Goal: Check status: Check status

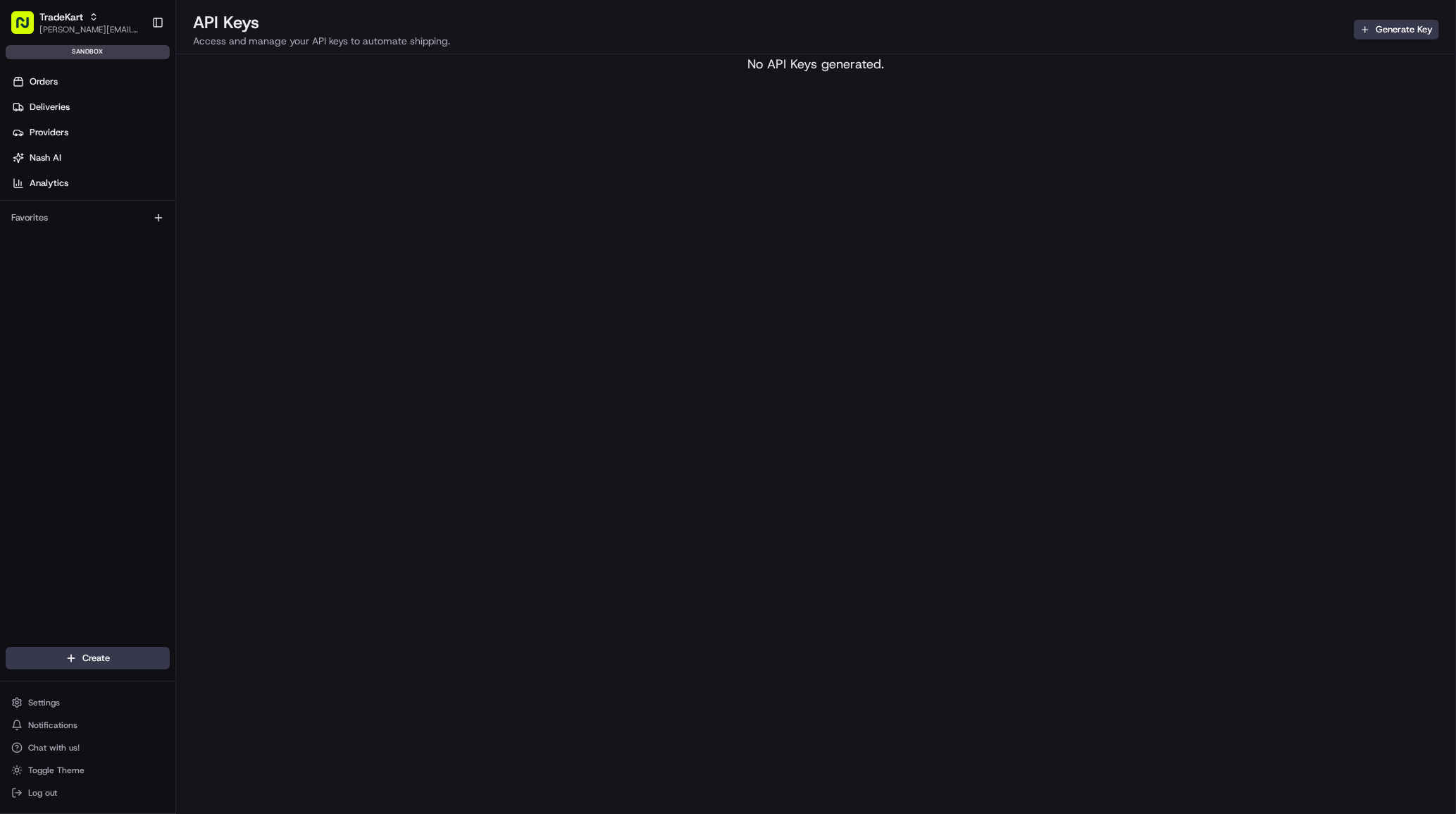
click at [379, 148] on div "API Keys Access and manage your API keys to automate shipping. Generate Key No …" at bounding box center [816, 407] width 1280 height 814
click at [81, 30] on span "[PERSON_NAME][EMAIL_ADDRESS][DOMAIN_NAME]" at bounding box center [90, 29] width 101 height 12
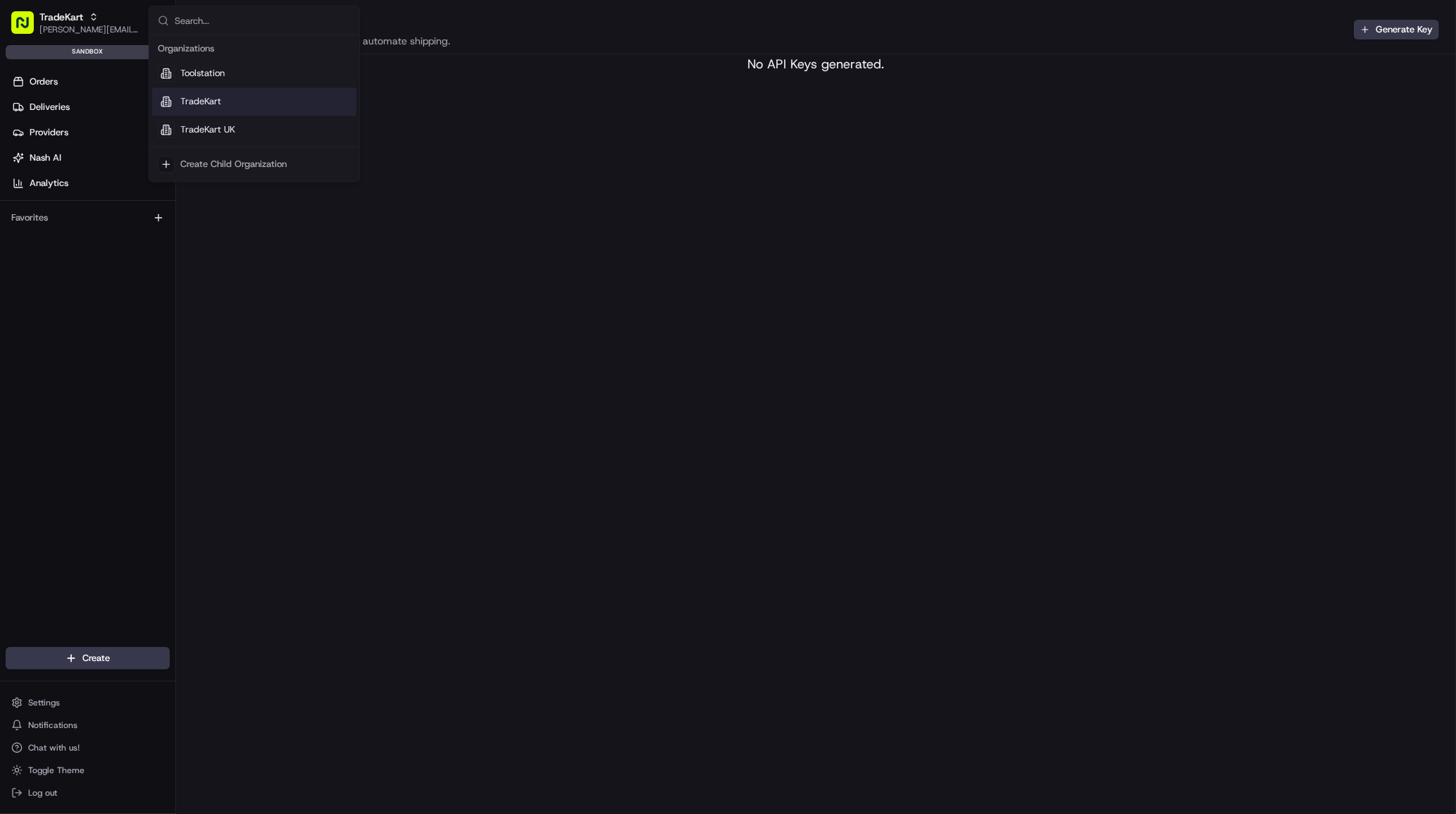
click at [204, 95] on span "TradeKart" at bounding box center [201, 102] width 41 height 12
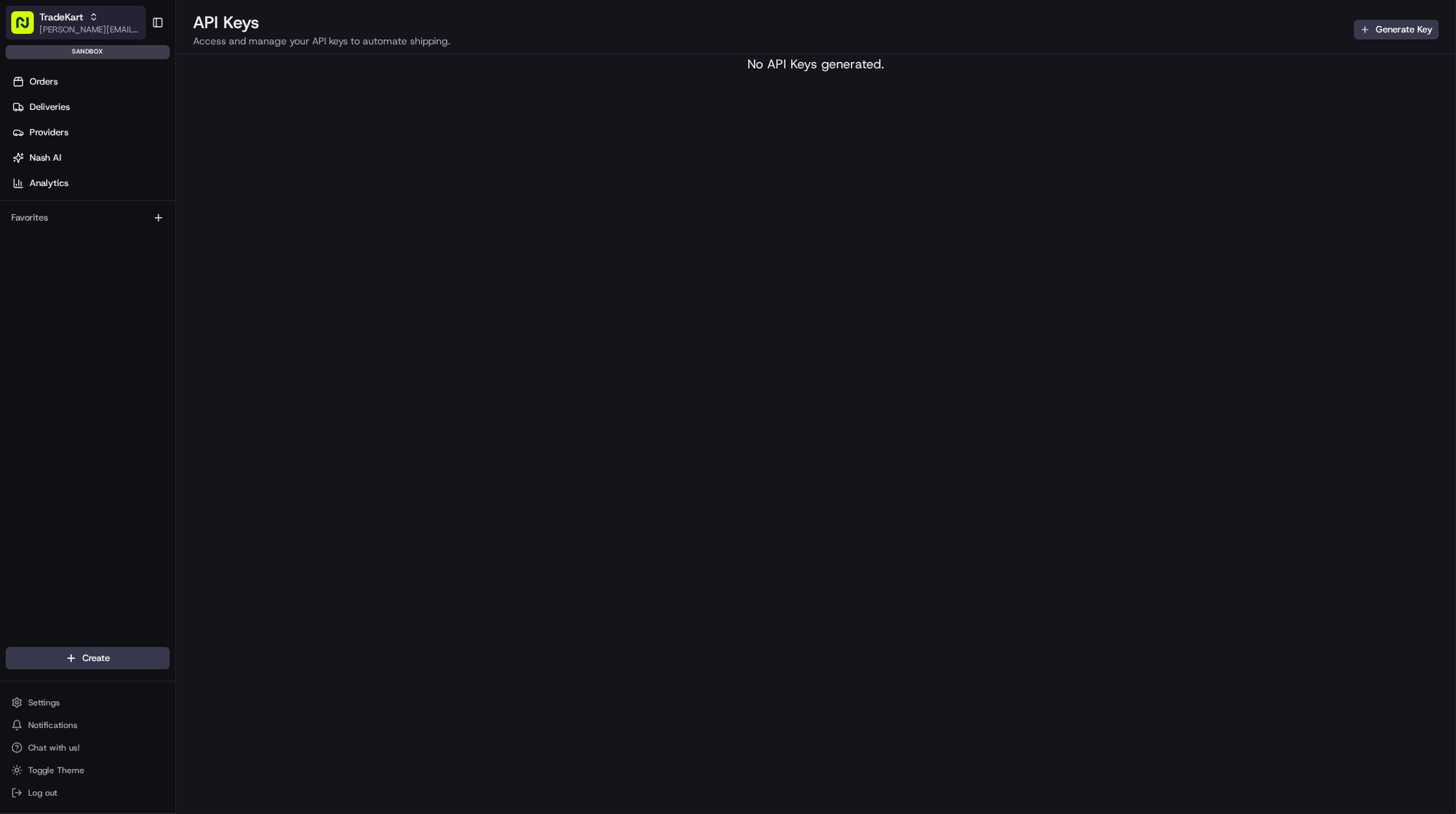
click at [109, 27] on span "[PERSON_NAME][EMAIL_ADDRESS][DOMAIN_NAME]" at bounding box center [90, 29] width 101 height 12
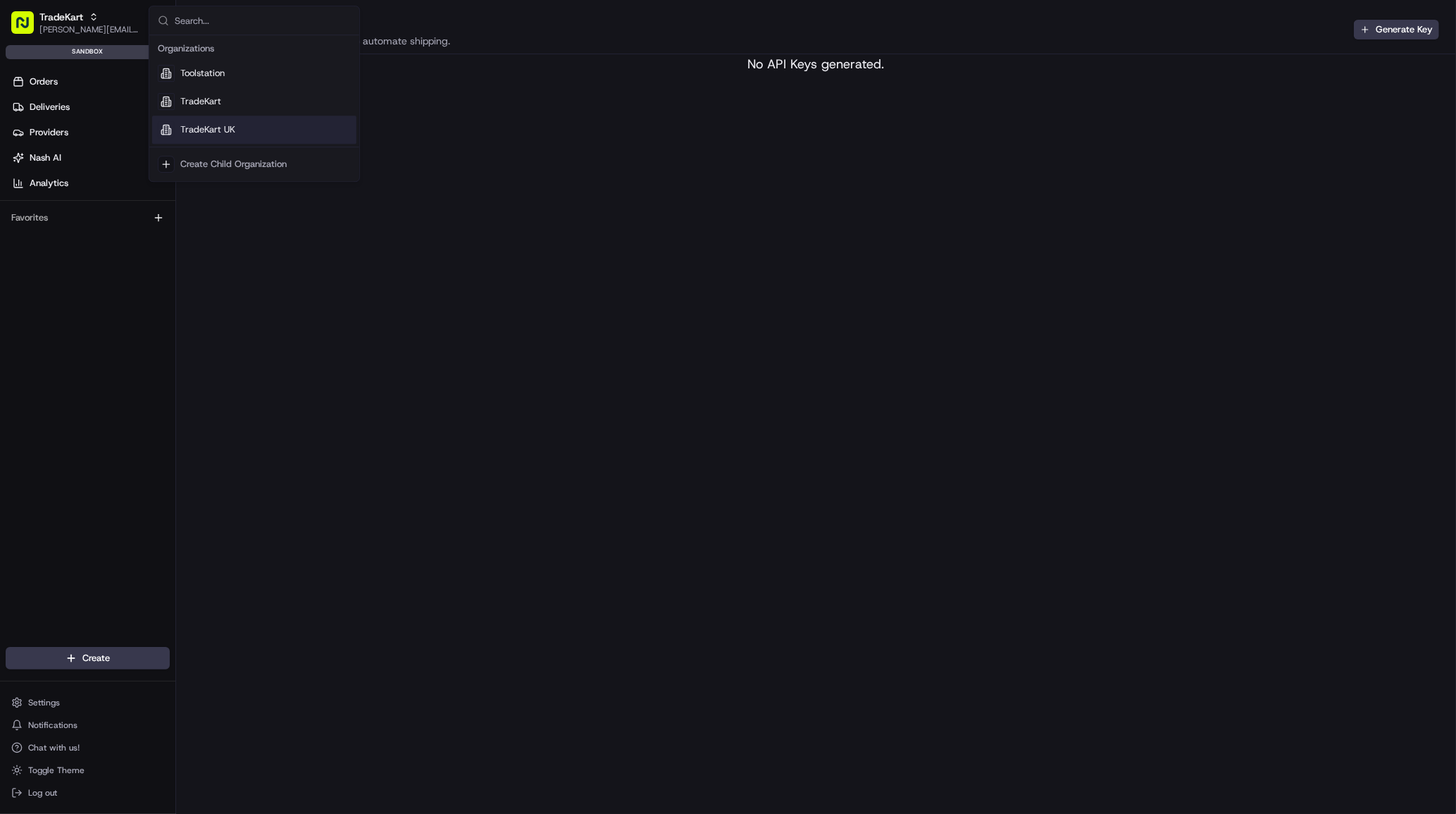
click at [197, 134] on span "TradeKart UK" at bounding box center [208, 130] width 55 height 12
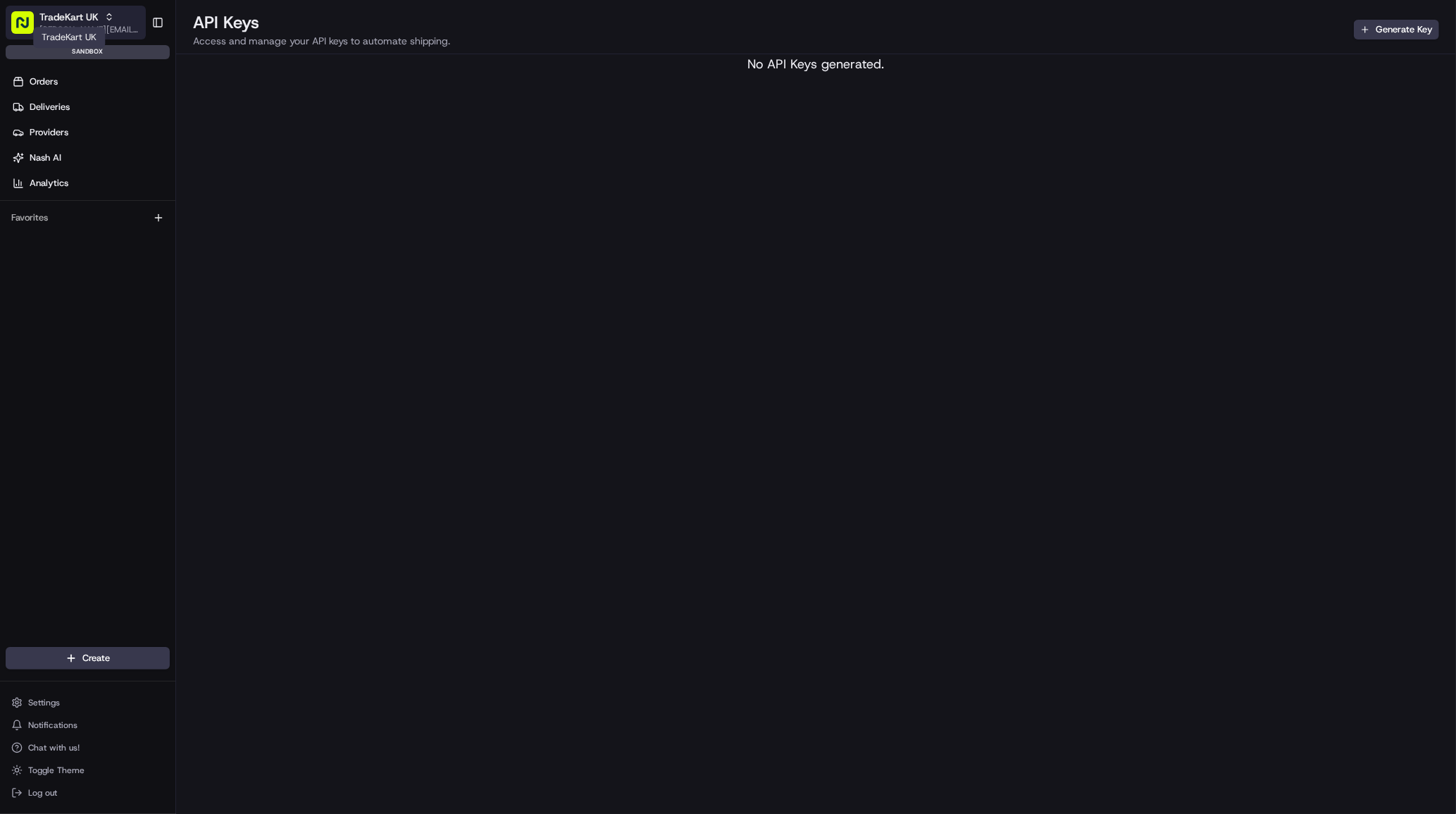
click at [97, 22] on span "TradeKart UK" at bounding box center [69, 17] width 59 height 14
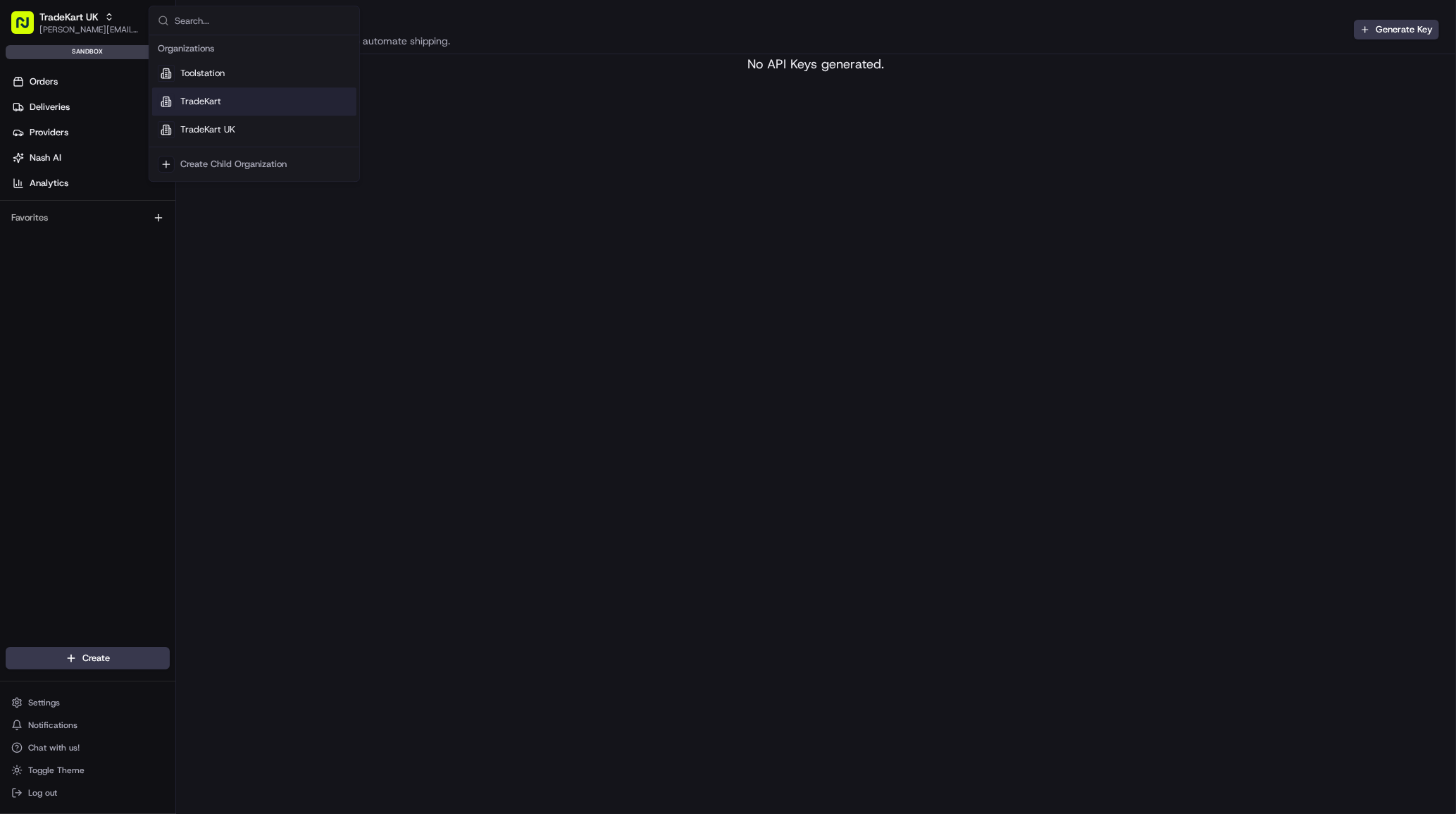
click at [211, 104] on span "TradeKart" at bounding box center [201, 102] width 41 height 12
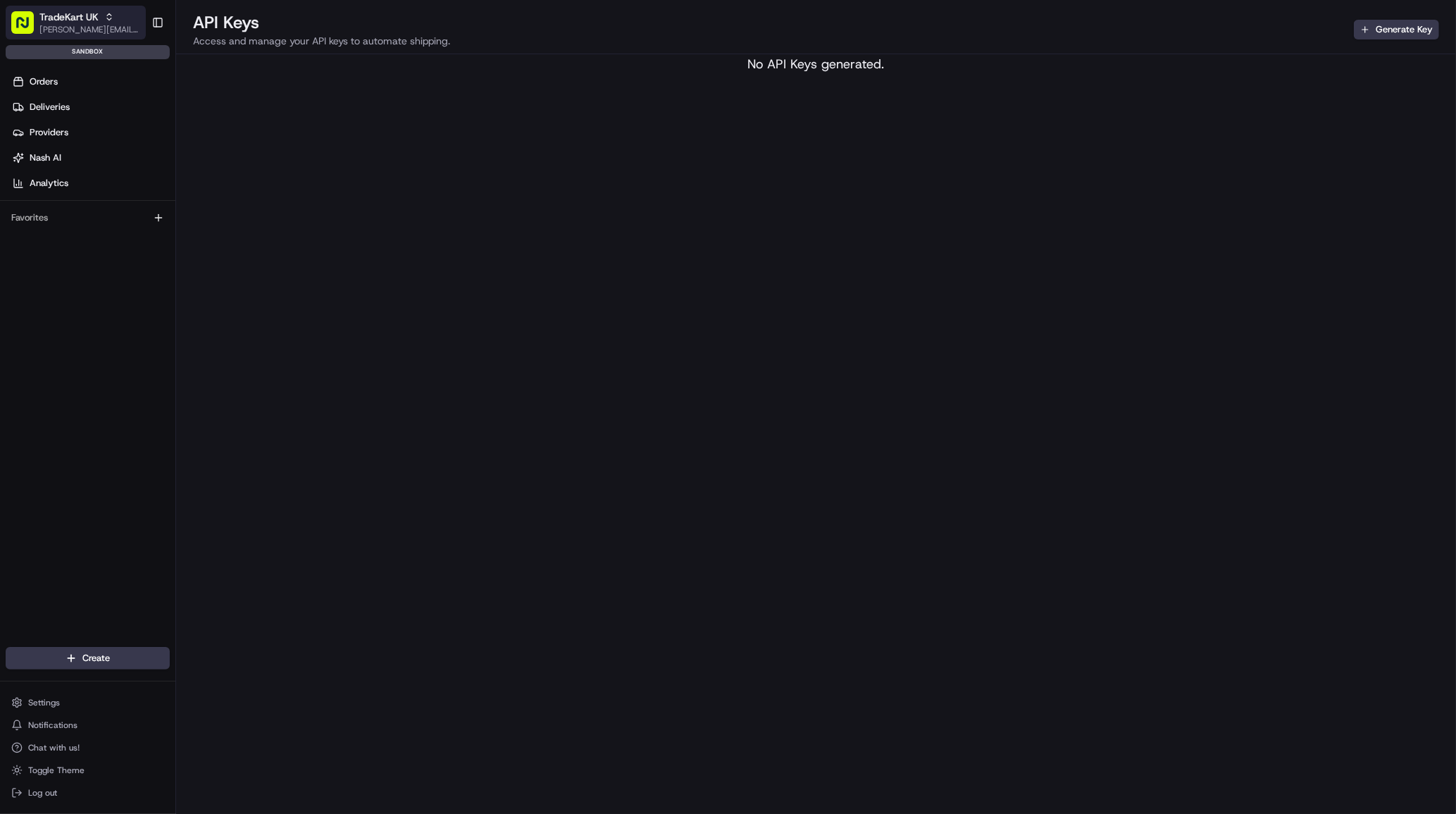
click at [99, 23] on div "TradeKart UK" at bounding box center [90, 17] width 101 height 14
click at [130, 24] on span "[PERSON_NAME][EMAIL_ADDRESS][DOMAIN_NAME]" at bounding box center [90, 29] width 101 height 12
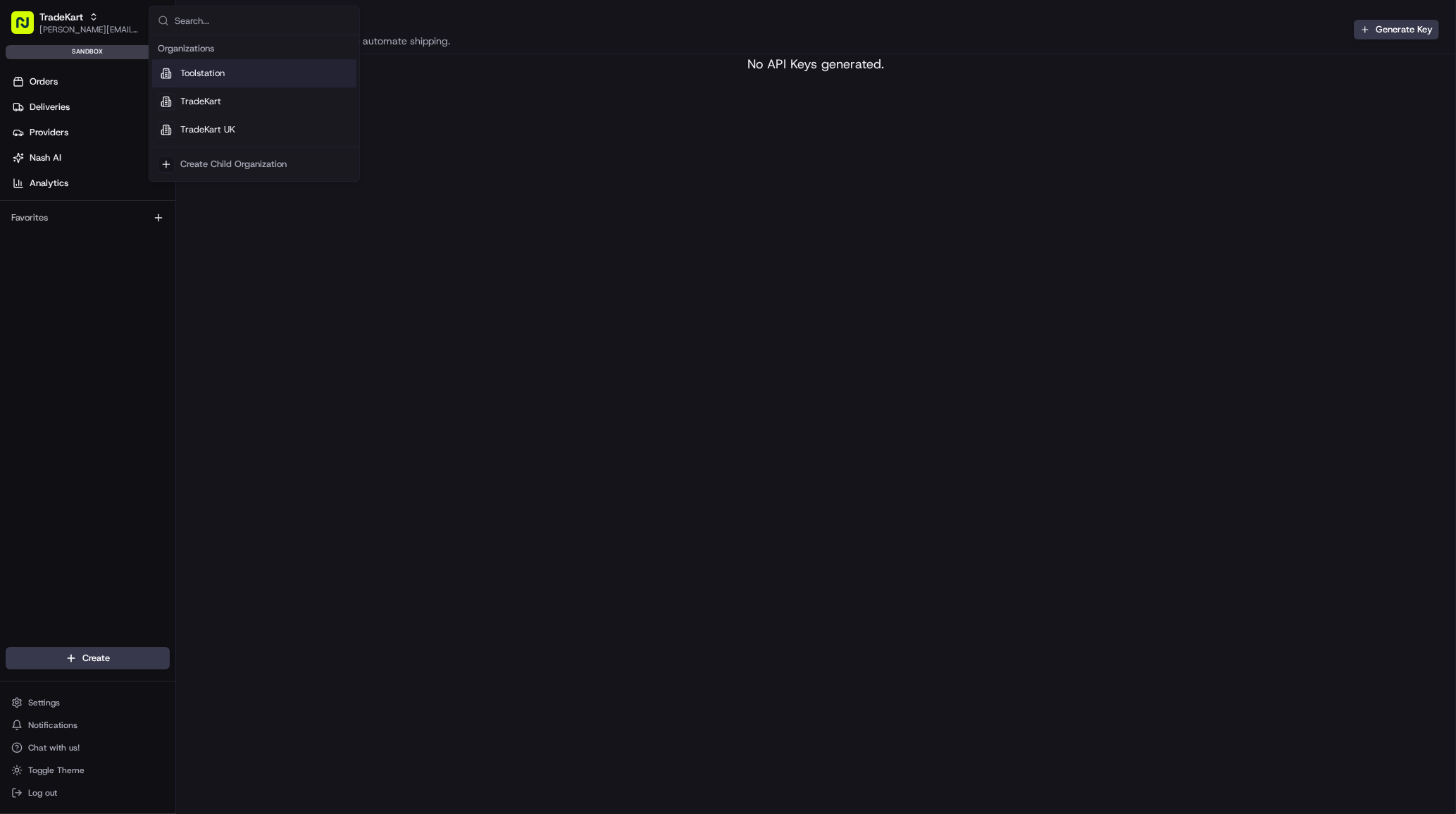
click at [196, 65] on div "Toolstation" at bounding box center [254, 73] width 204 height 28
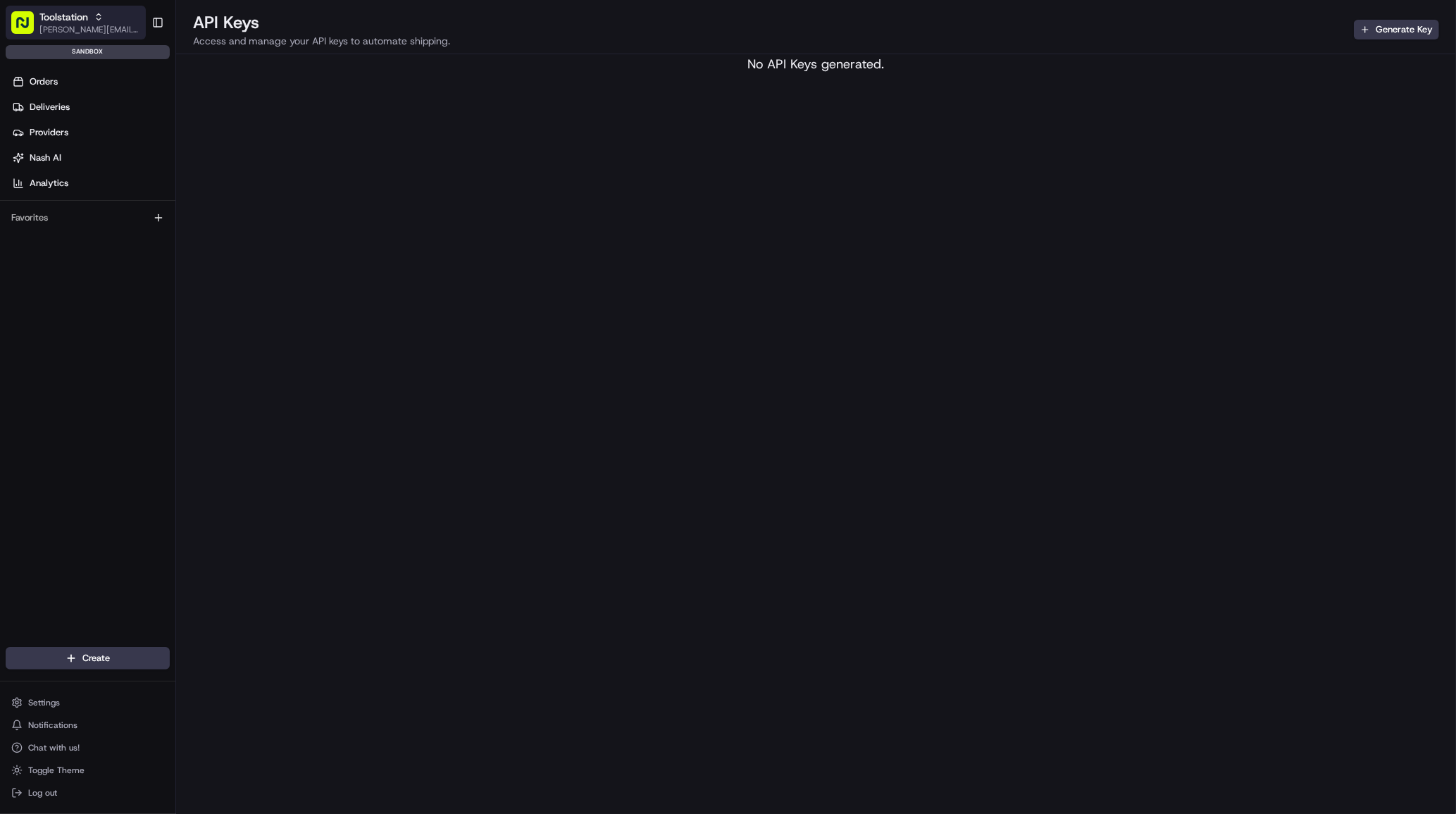
click at [61, 28] on span "[PERSON_NAME][EMAIL_ADDRESS][DOMAIN_NAME]" at bounding box center [90, 29] width 101 height 12
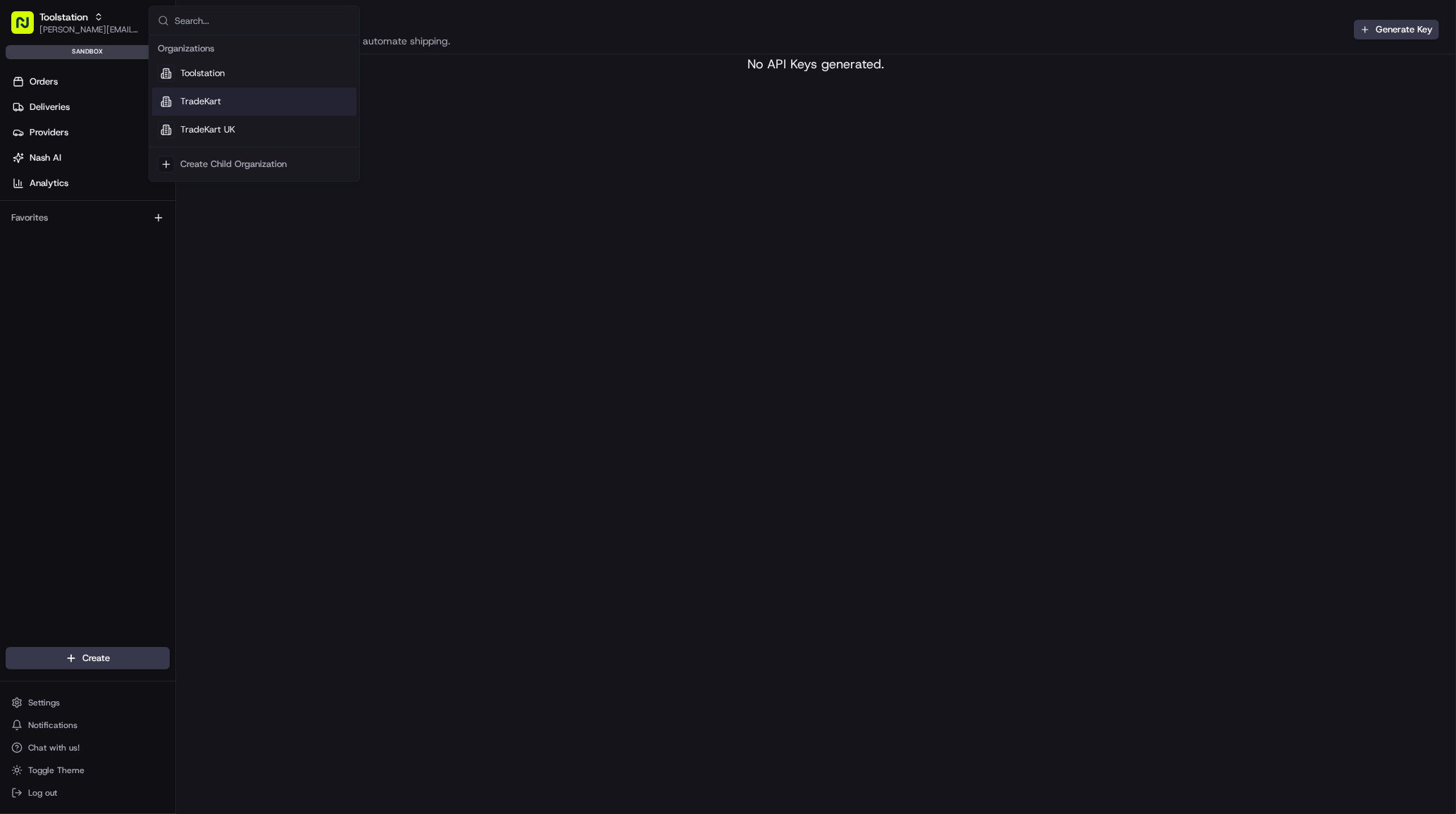
click at [191, 93] on div "TradeKart" at bounding box center [254, 102] width 204 height 28
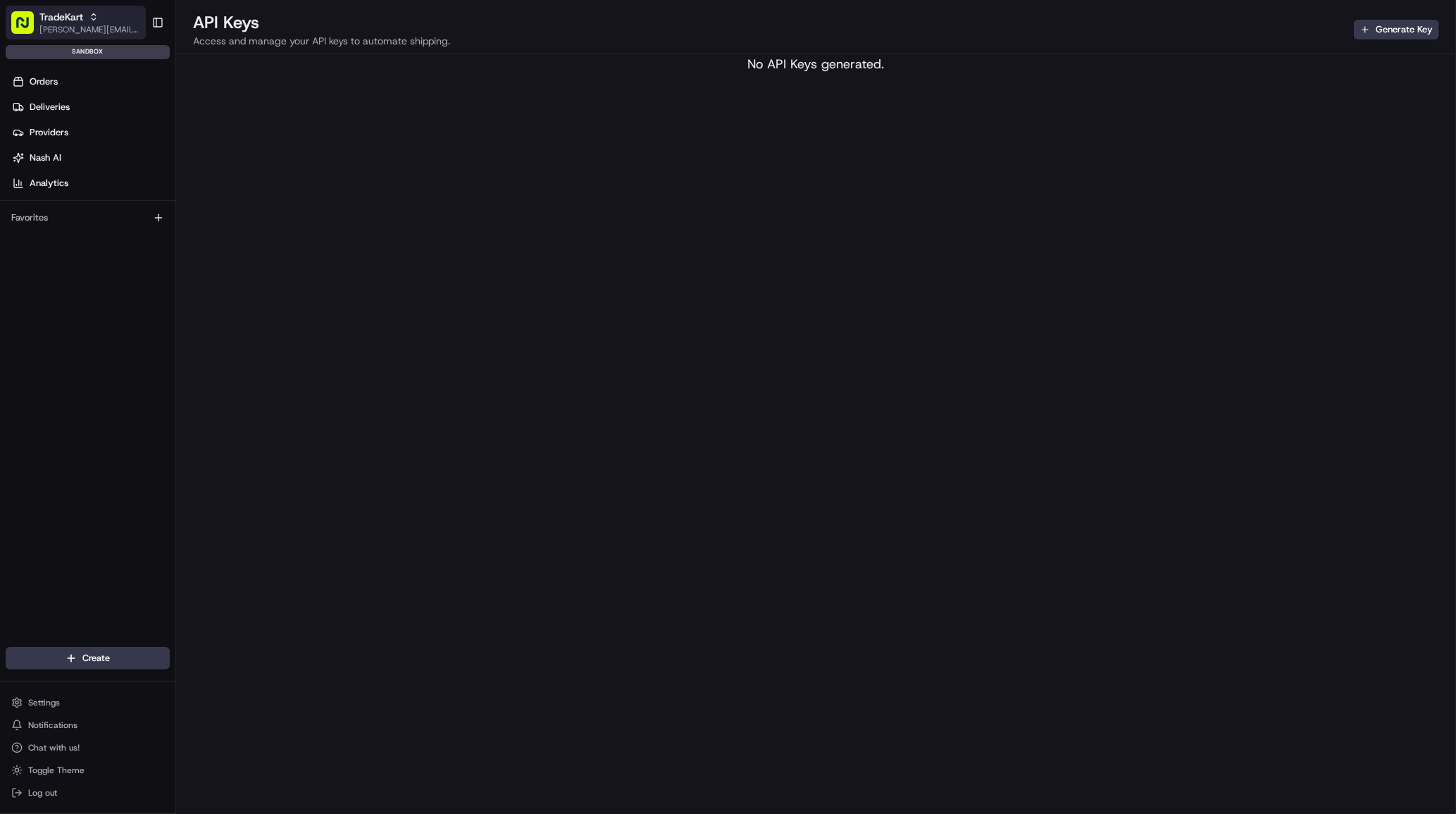
click at [74, 26] on span "[PERSON_NAME][EMAIL_ADDRESS][DOMAIN_NAME]" at bounding box center [90, 29] width 101 height 12
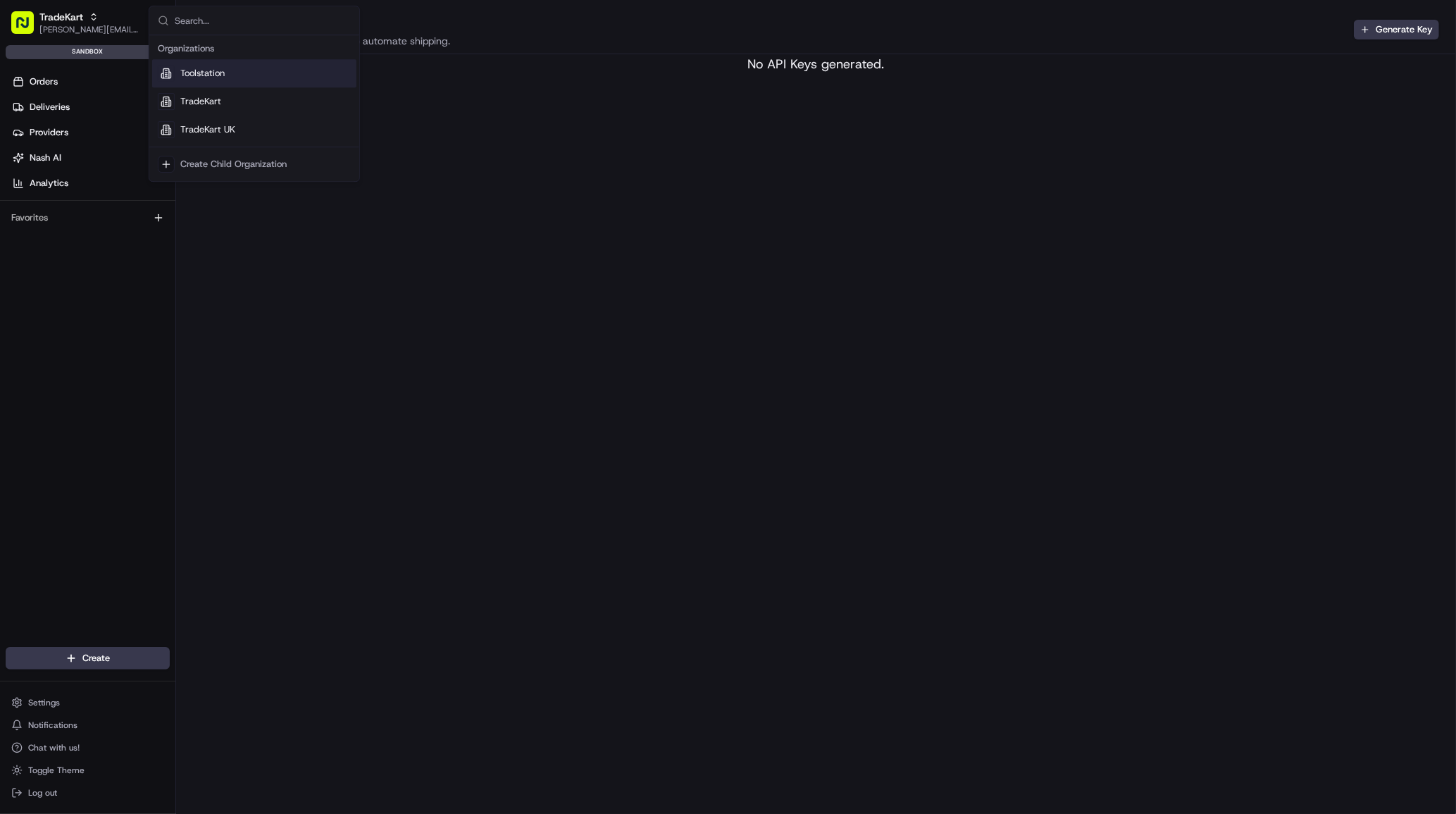
click at [220, 77] on span "Toolstation" at bounding box center [202, 73] width 44 height 12
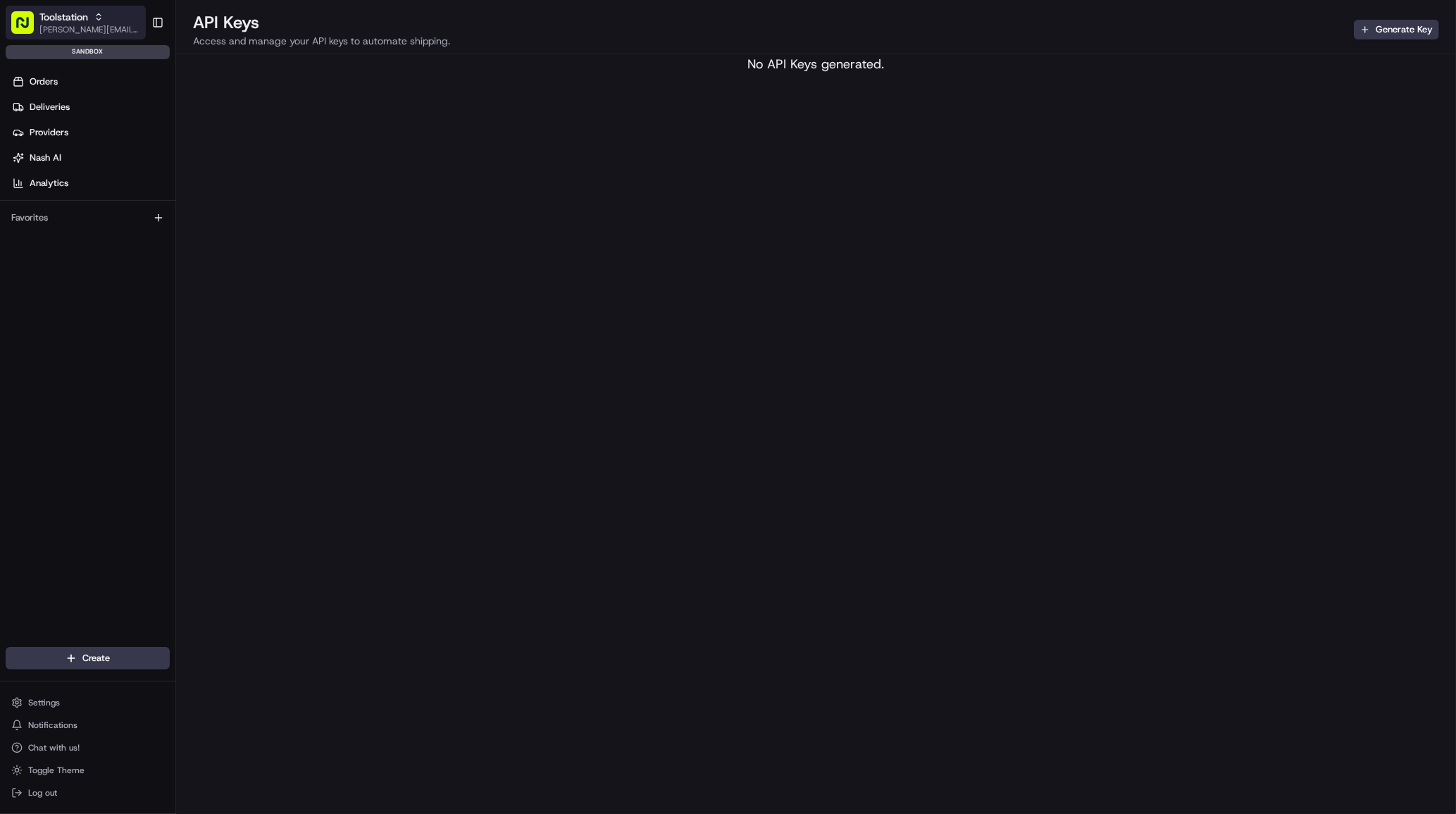
click at [78, 28] on span "[PERSON_NAME][EMAIL_ADDRESS][DOMAIN_NAME]" at bounding box center [90, 29] width 101 height 12
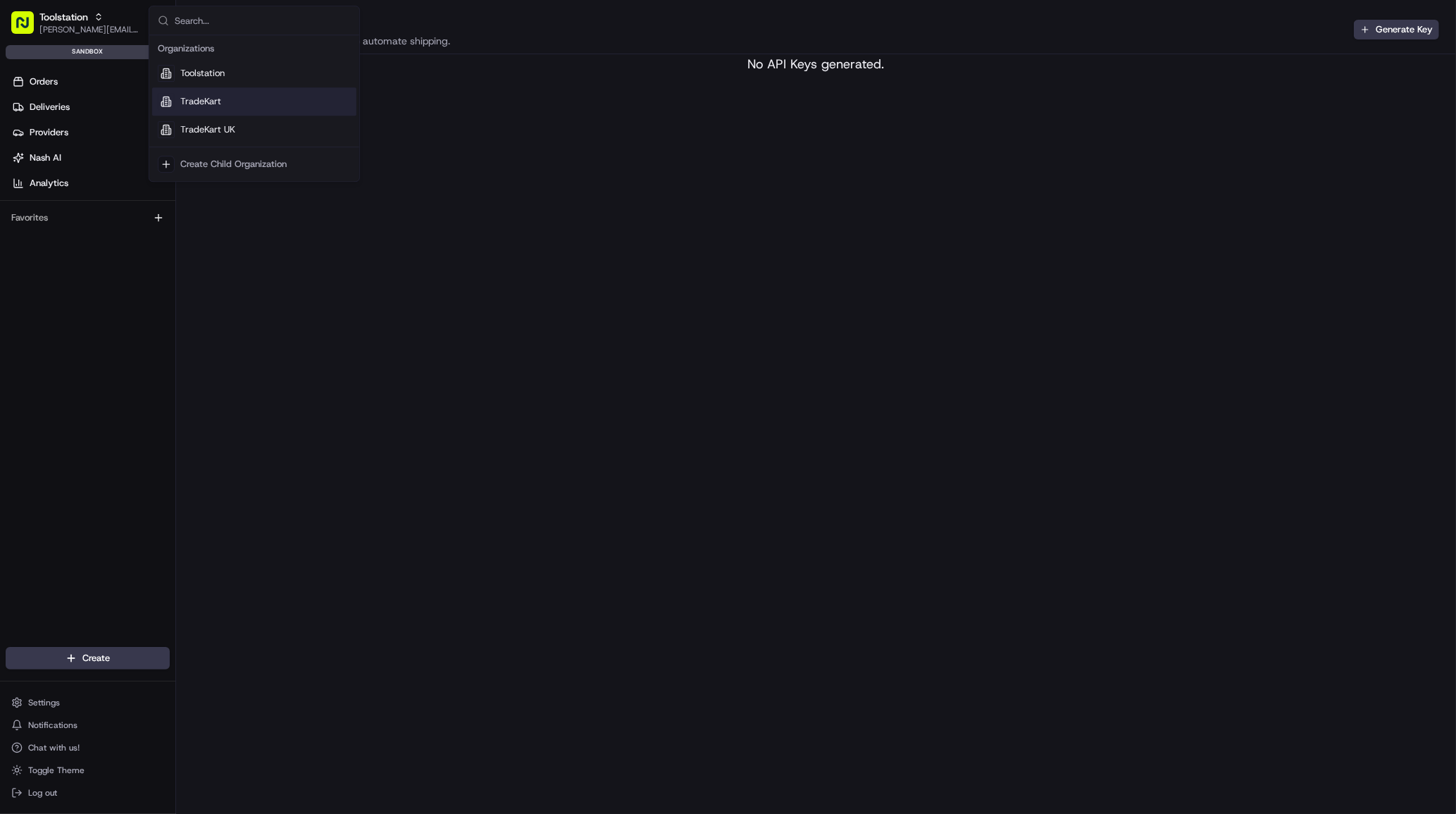
click at [200, 106] on span "TradeKart" at bounding box center [201, 102] width 41 height 12
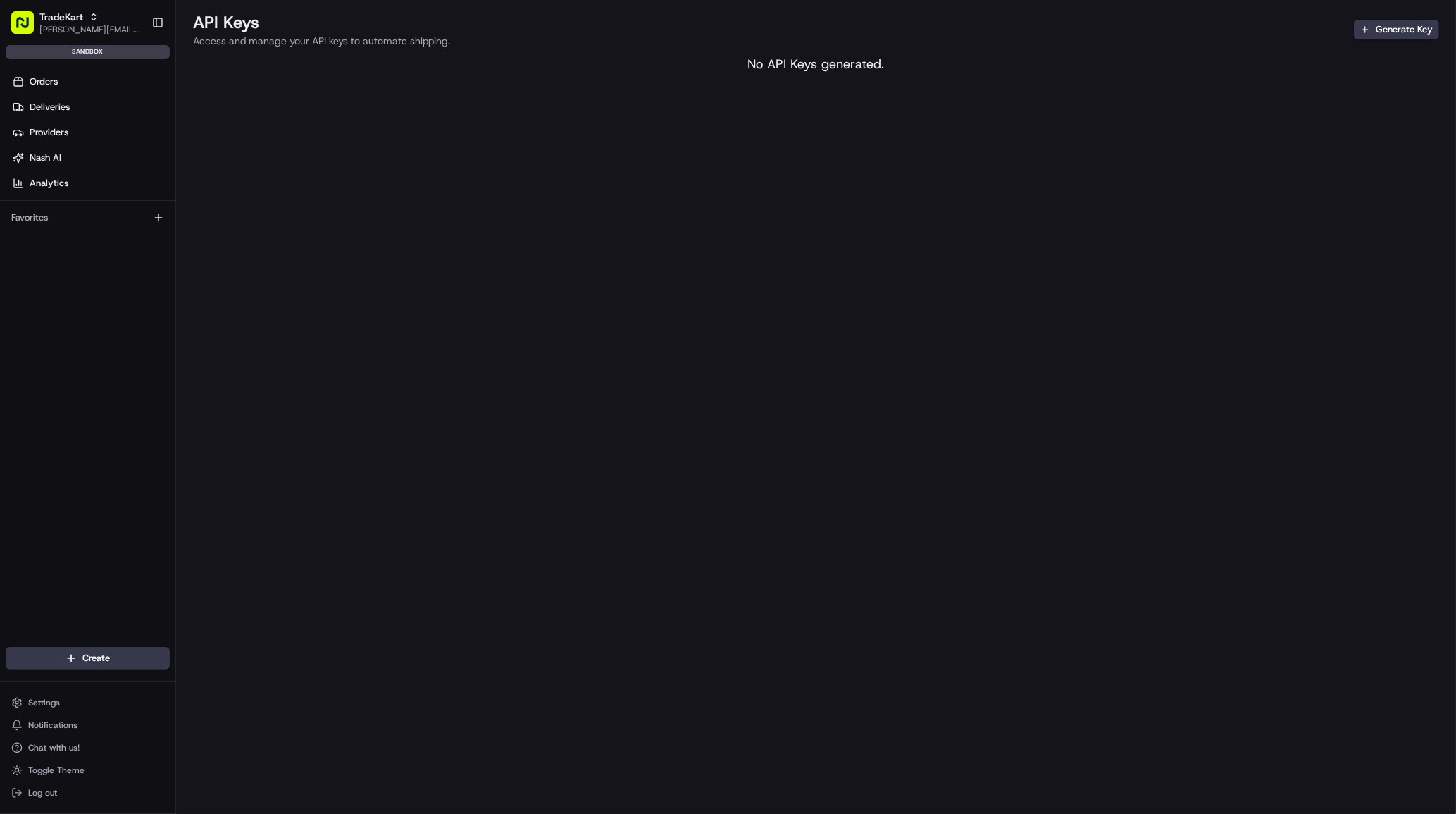
drag, startPoint x: 57, startPoint y: 695, endPoint x: 57, endPoint y: 678, distance: 17.0
click at [57, 695] on button "Settings" at bounding box center [88, 702] width 164 height 19
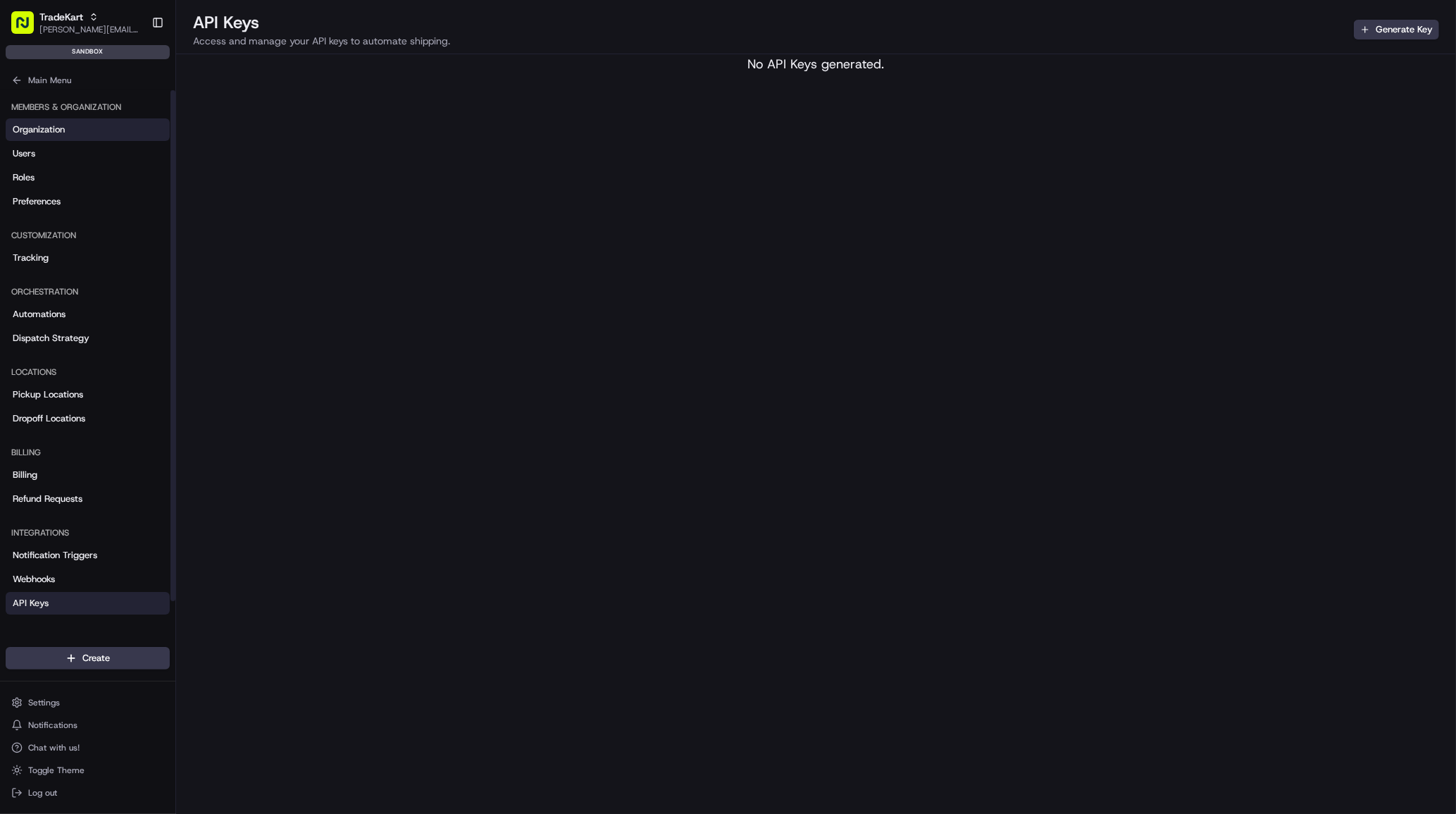
click at [77, 126] on link "Organization" at bounding box center [88, 130] width 164 height 23
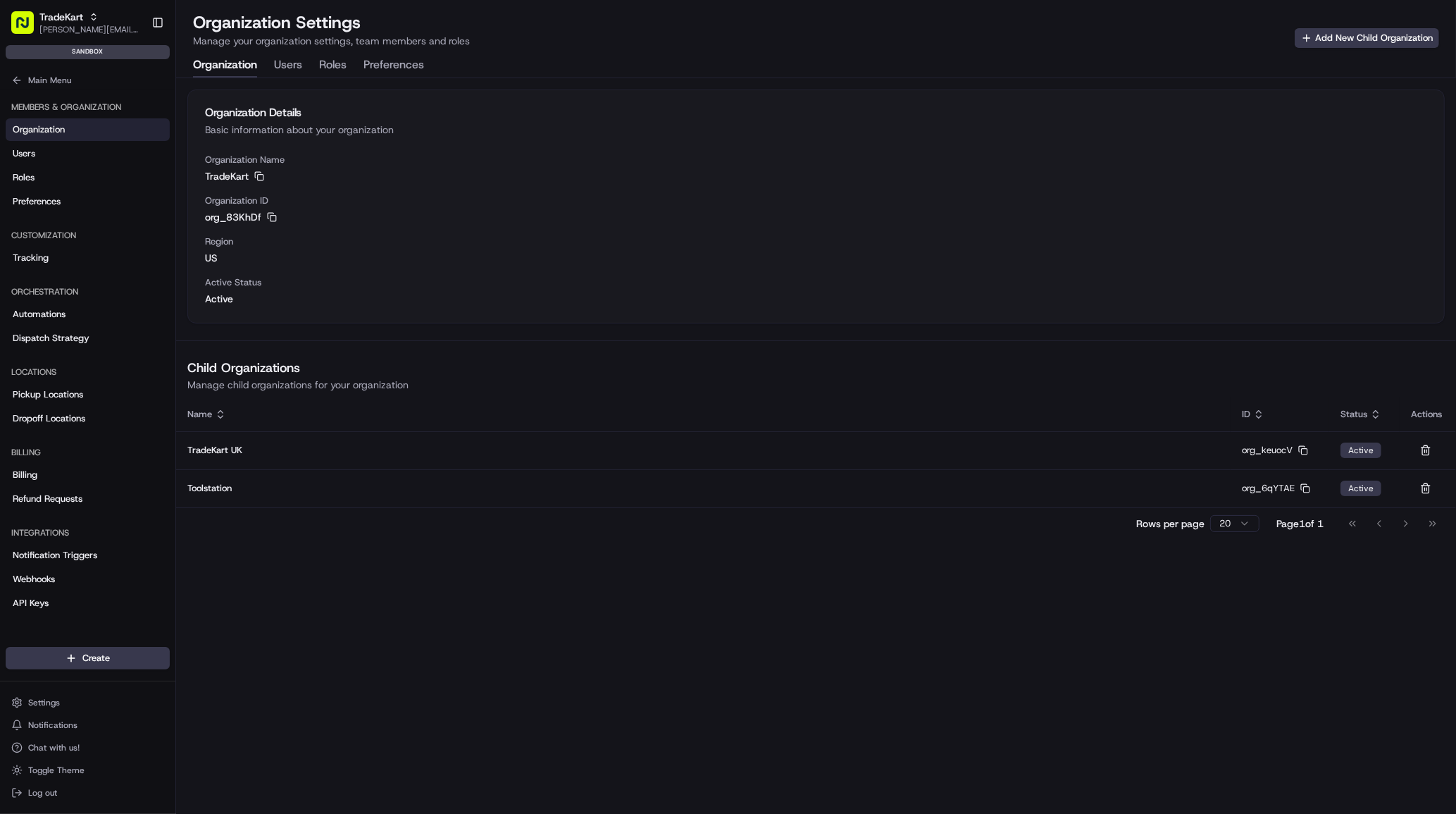
click at [294, 60] on button "Users" at bounding box center [288, 65] width 28 height 24
